Goal: Consume media (video, audio)

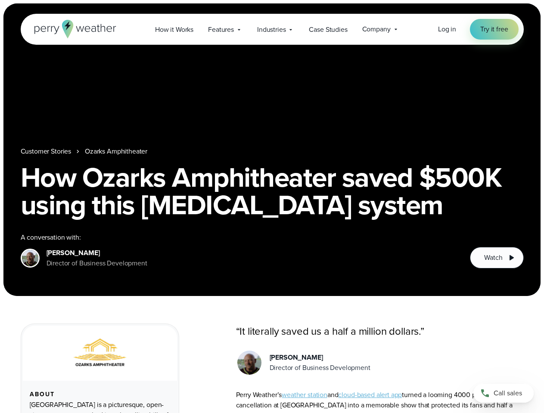
click at [272, 207] on h1 "How Ozarks Amphitheater saved $500K using this [MEDICAL_DATA] system" at bounding box center [272, 191] width 503 height 55
click at [272, 29] on span "Industries" at bounding box center [271, 30] width 28 height 10
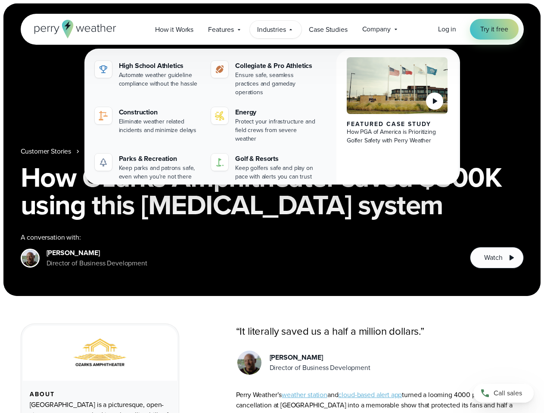
click at [272, 150] on nav "Customer Stories [GEOGRAPHIC_DATA]" at bounding box center [272, 151] width 503 height 10
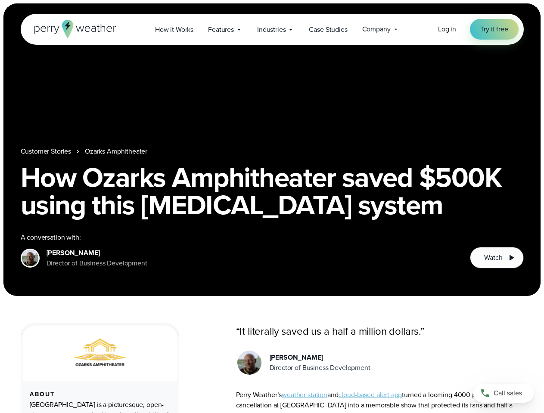
click at [116, 152] on link "Ozarks Amphitheater" at bounding box center [116, 151] width 62 height 10
click at [496, 258] on span "Watch" at bounding box center [493, 258] width 18 height 10
